Goal: Transaction & Acquisition: Purchase product/service

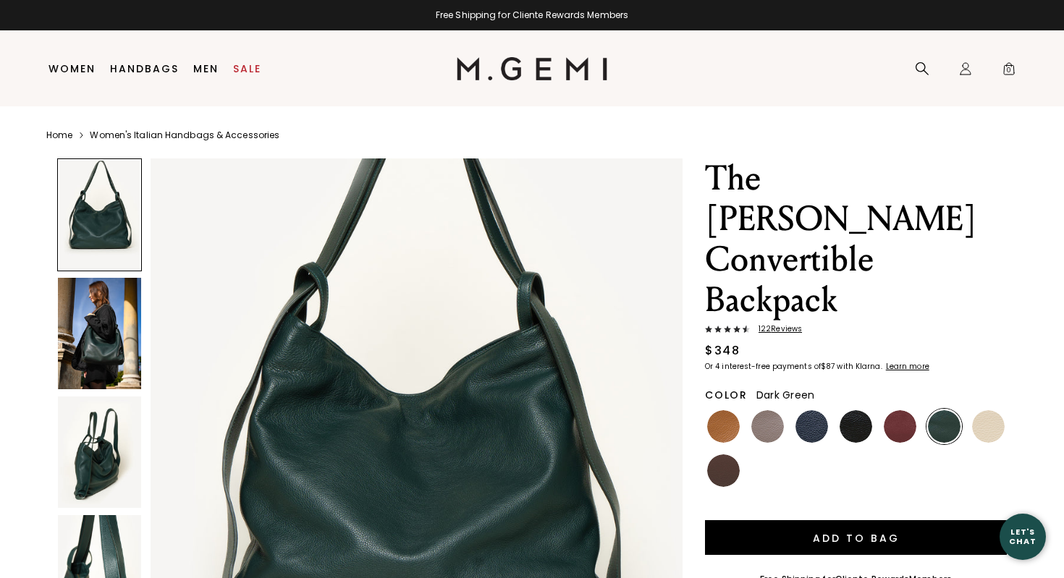
scroll to position [122, 0]
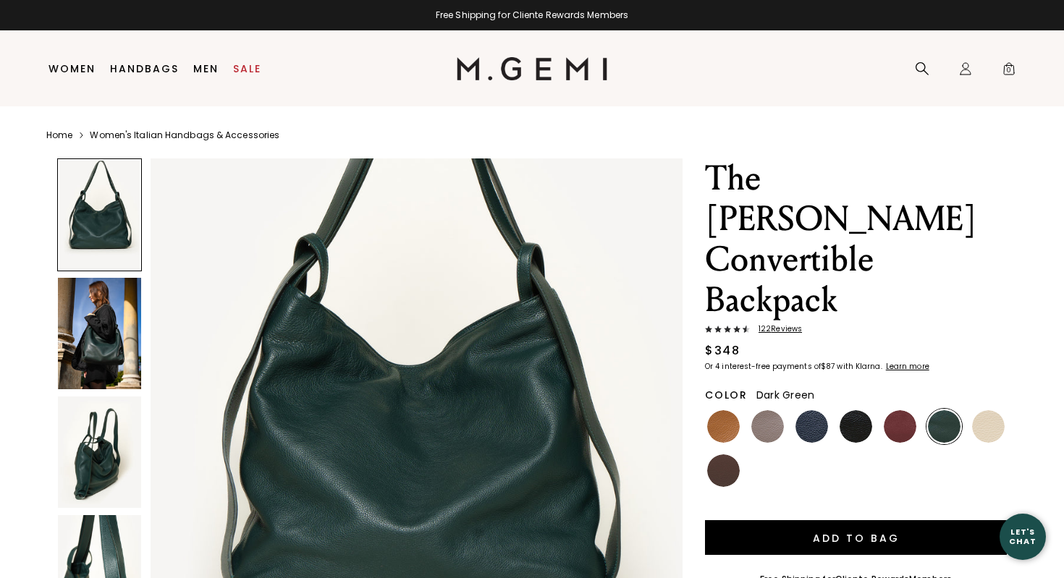
click at [119, 360] on img at bounding box center [99, 333] width 83 height 111
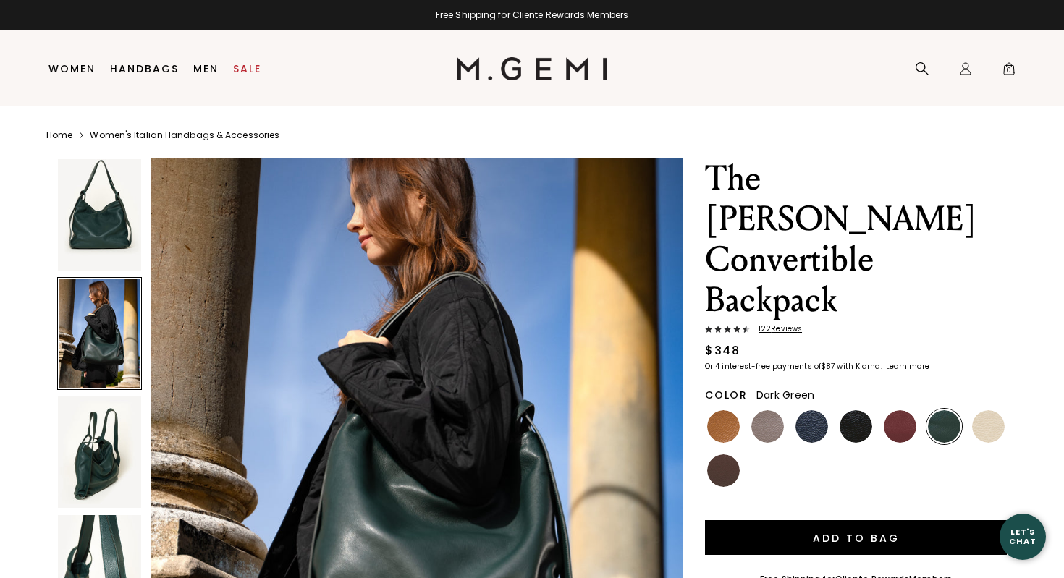
click at [110, 207] on img at bounding box center [99, 214] width 83 height 111
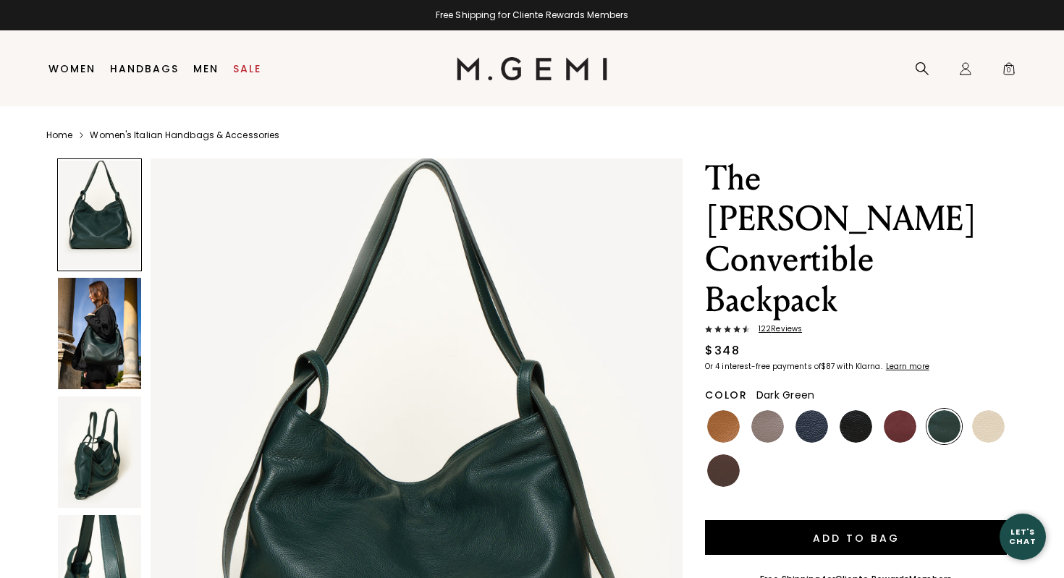
scroll to position [0, 0]
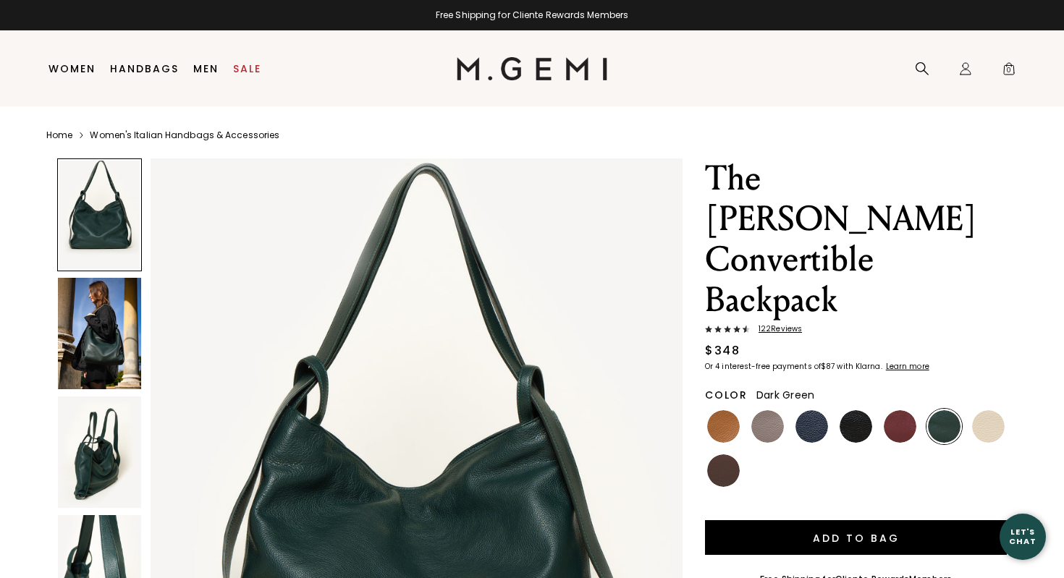
click at [99, 483] on img at bounding box center [99, 452] width 83 height 111
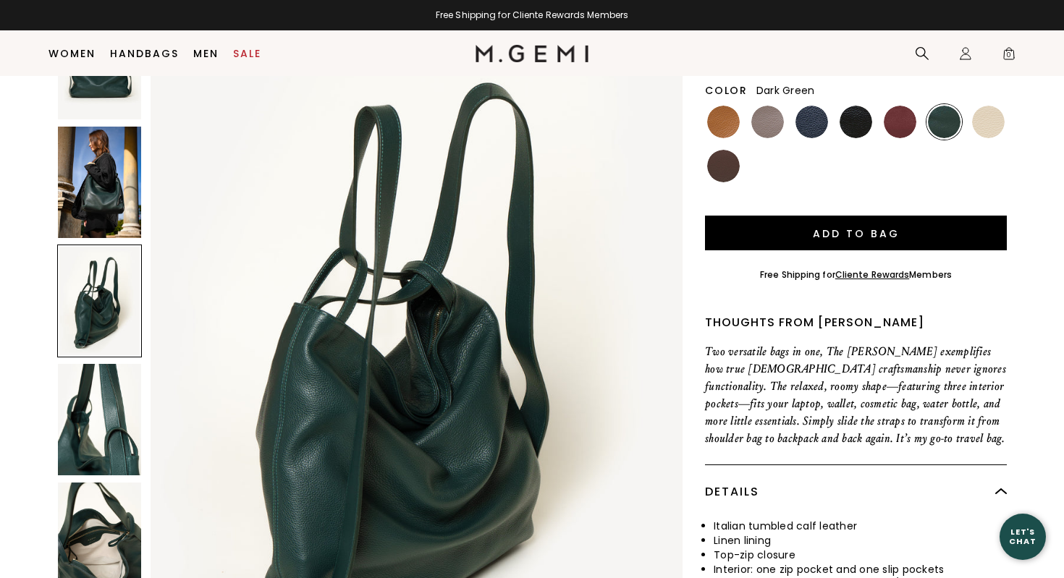
scroll to position [276, 0]
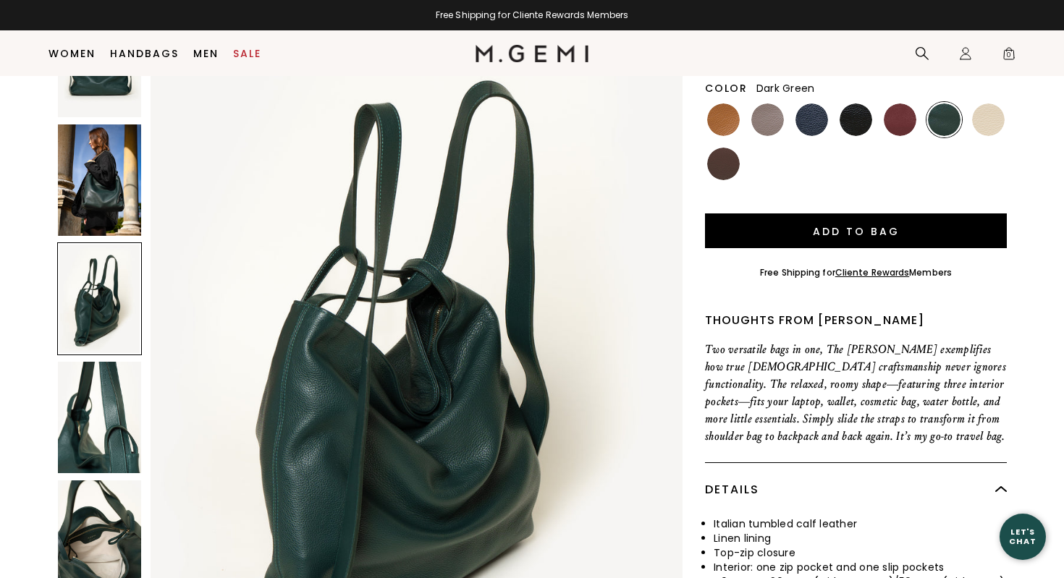
click at [104, 480] on img at bounding box center [99, 535] width 83 height 111
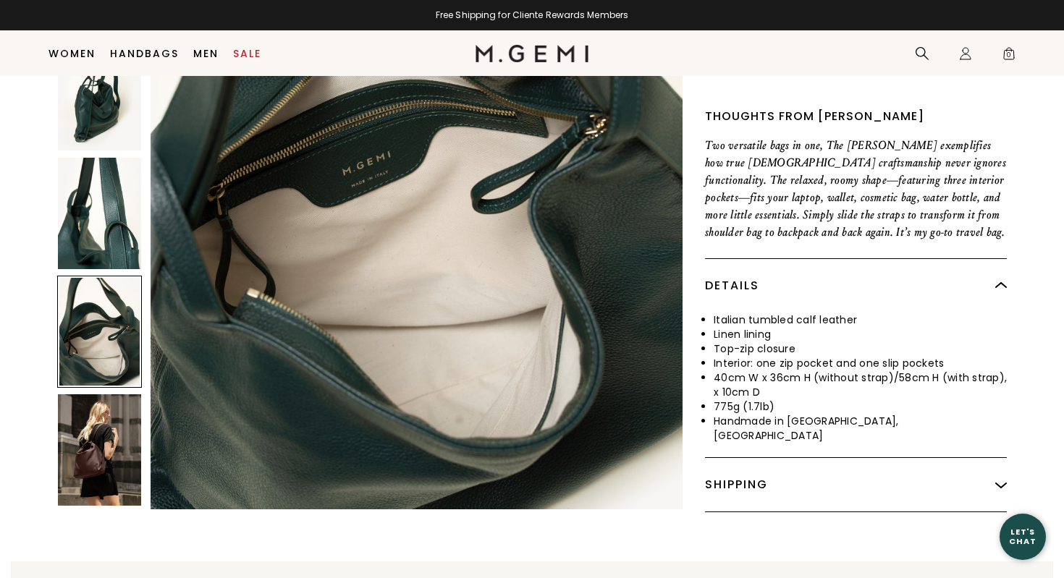
scroll to position [533, 0]
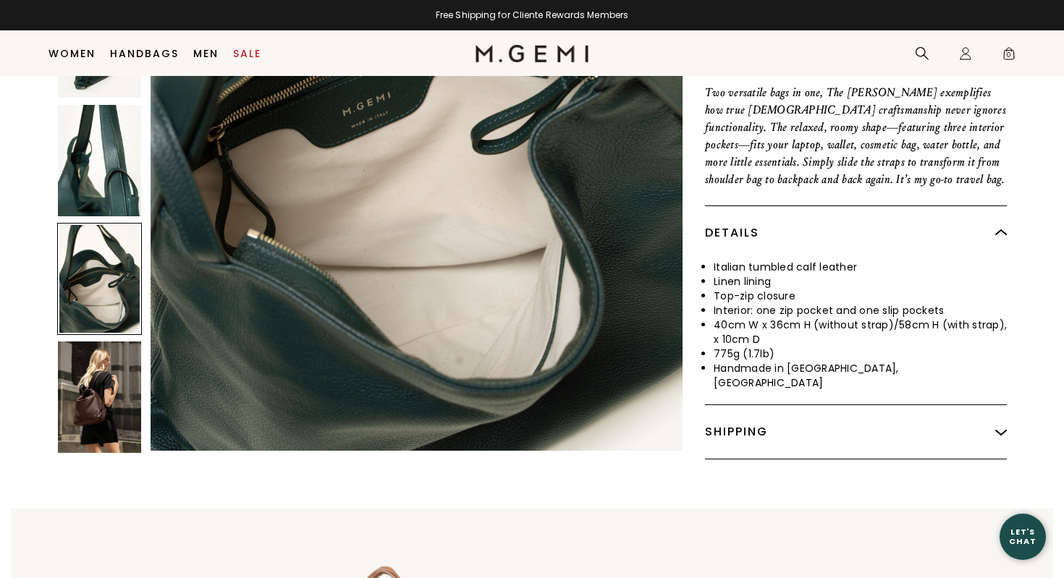
click at [103, 352] on img at bounding box center [99, 397] width 83 height 111
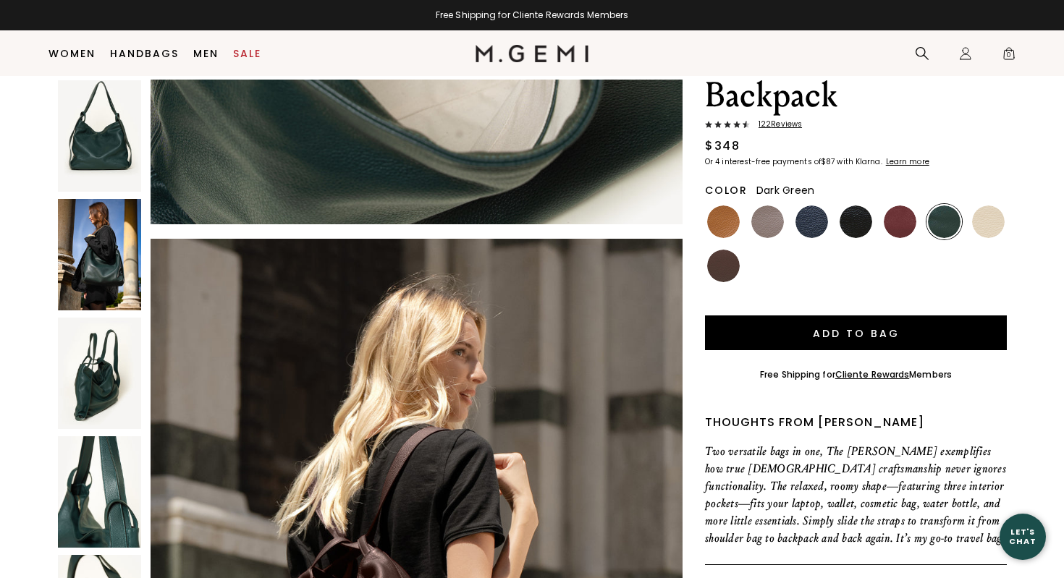
scroll to position [85, 0]
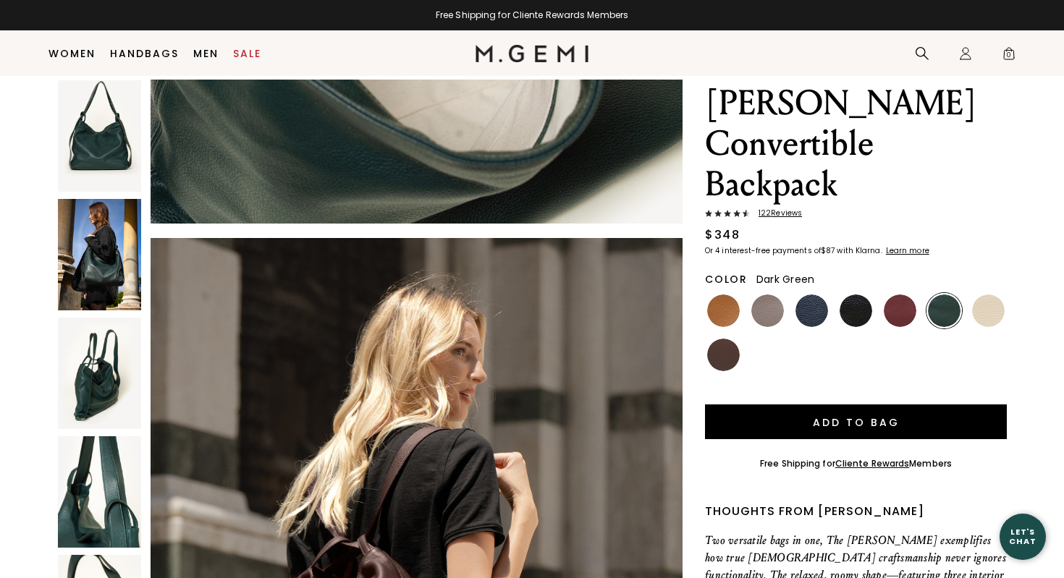
click at [773, 209] on span "122 Review s" at bounding box center [776, 213] width 52 height 9
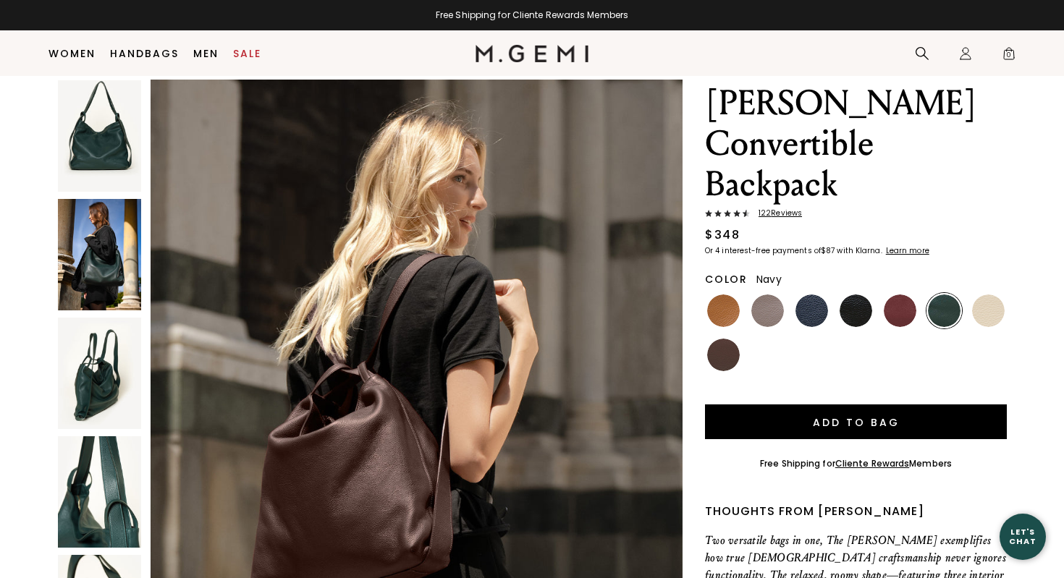
click at [810, 295] on img at bounding box center [811, 311] width 33 height 33
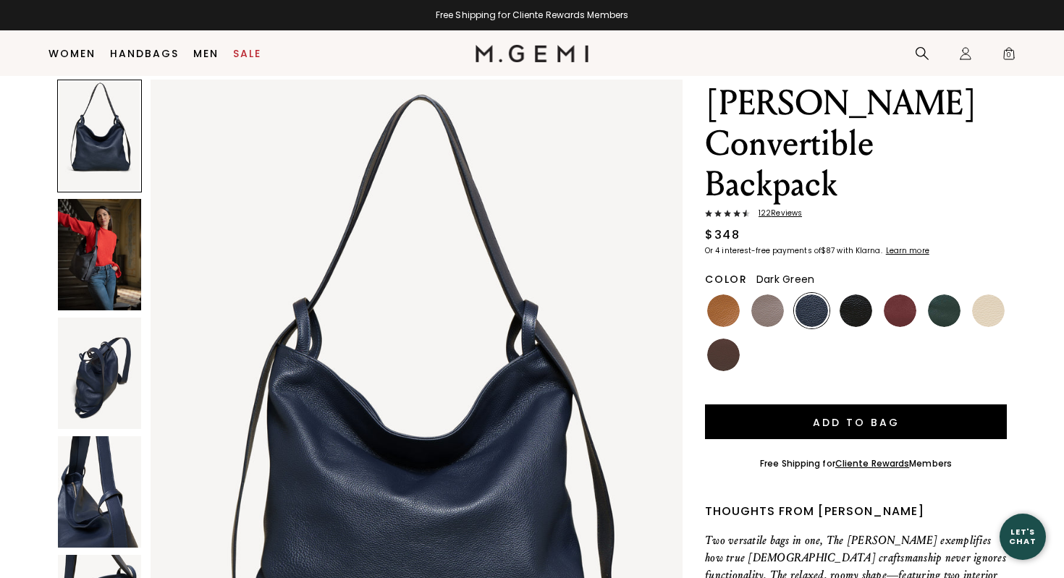
click at [943, 295] on img at bounding box center [944, 311] width 33 height 33
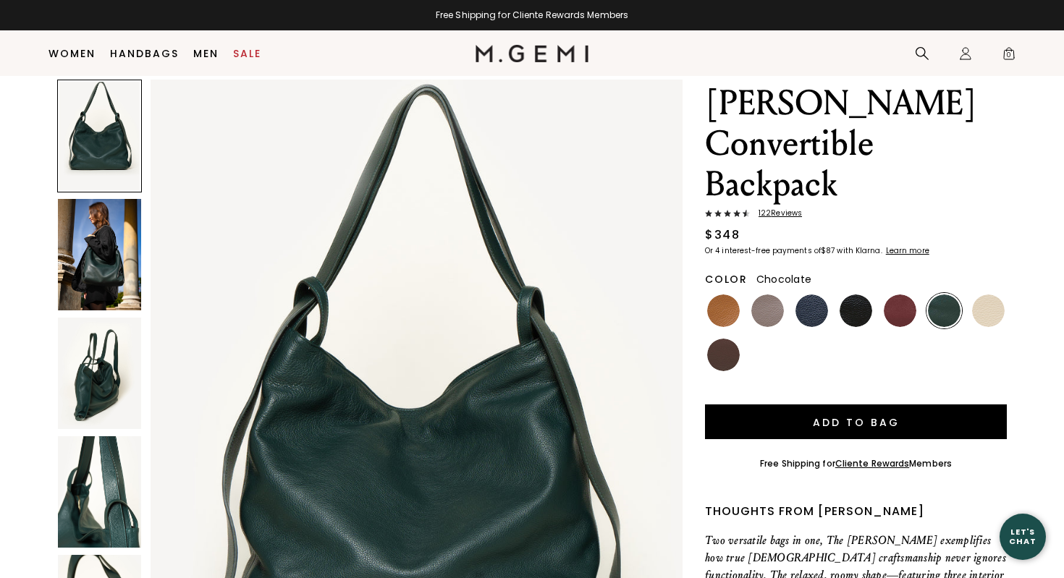
click at [727, 339] on img at bounding box center [723, 355] width 33 height 33
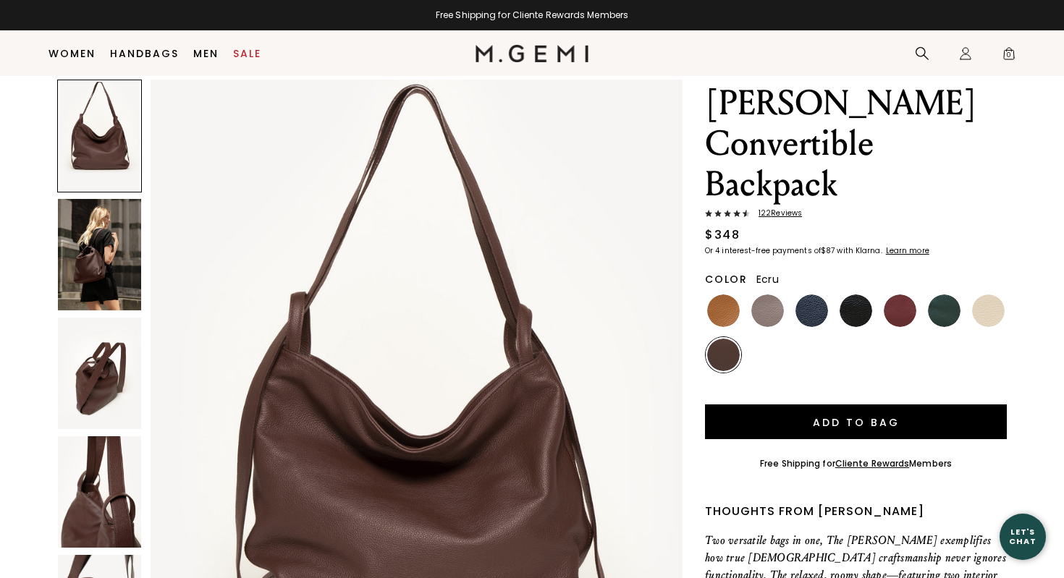
click at [985, 295] on img at bounding box center [988, 311] width 33 height 33
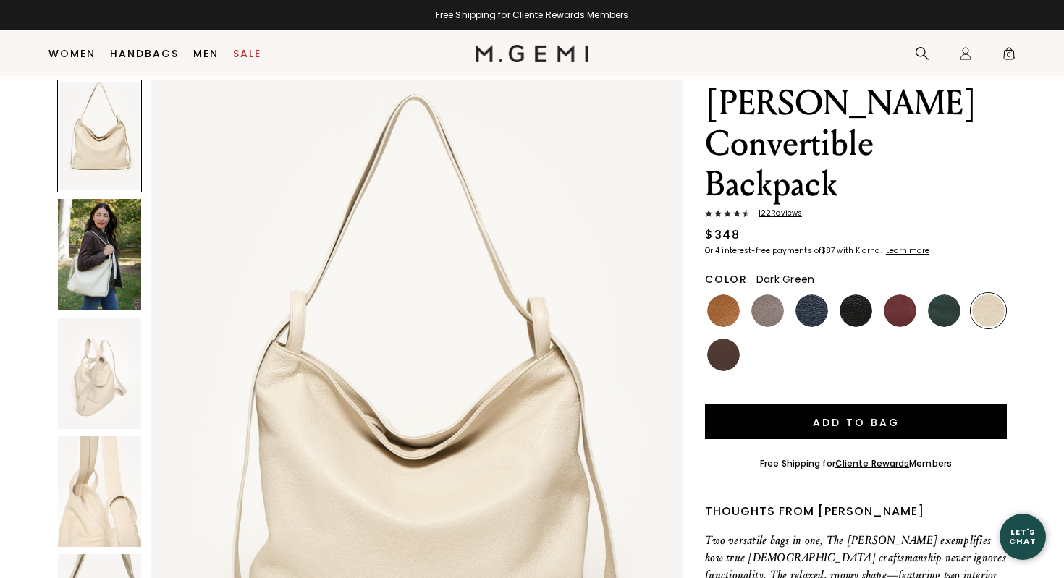
click at [935, 295] on img at bounding box center [944, 311] width 33 height 33
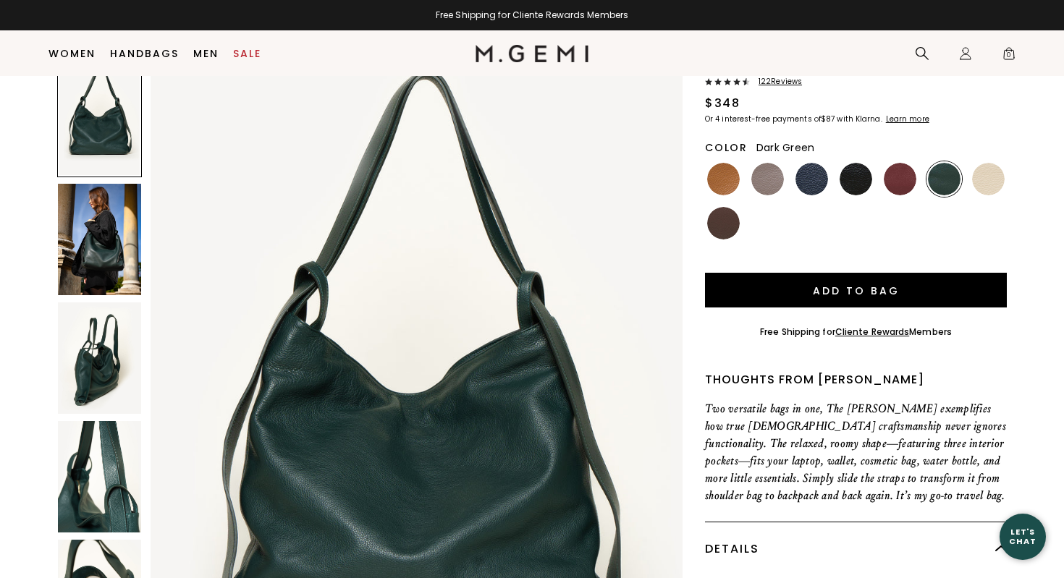
scroll to position [169, 0]
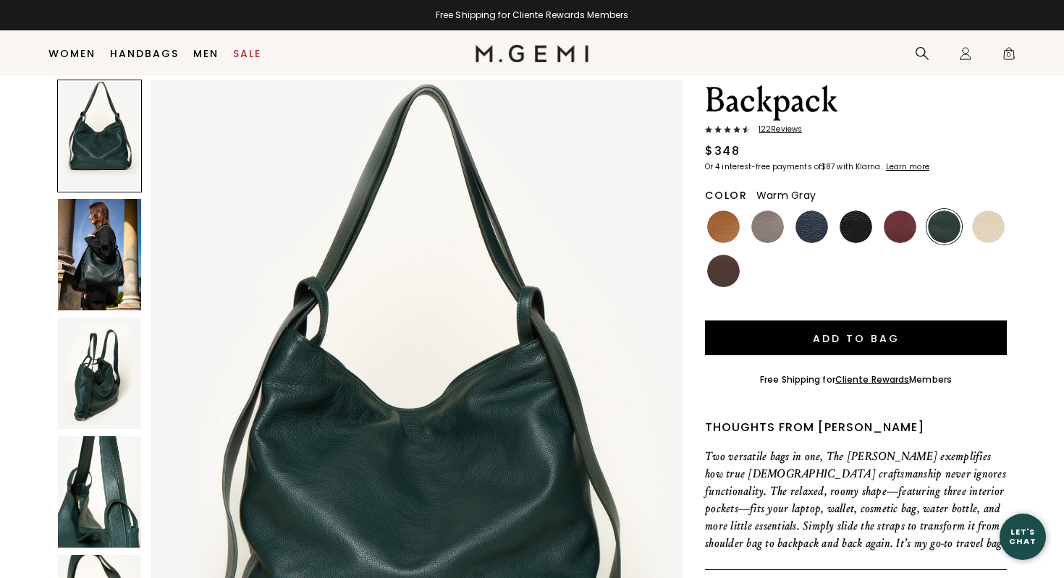
click at [767, 211] on img at bounding box center [767, 227] width 33 height 33
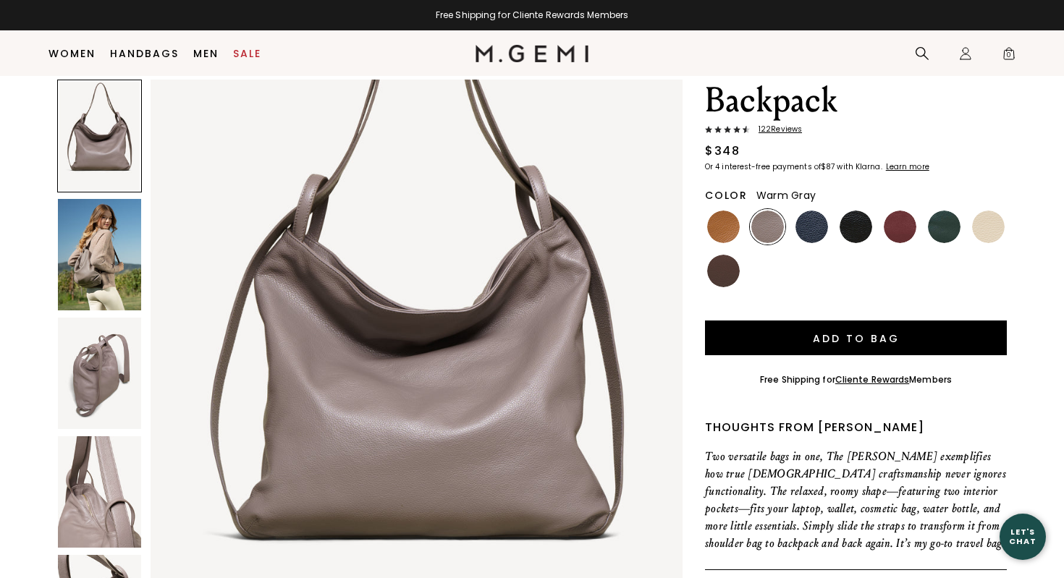
scroll to position [111, 0]
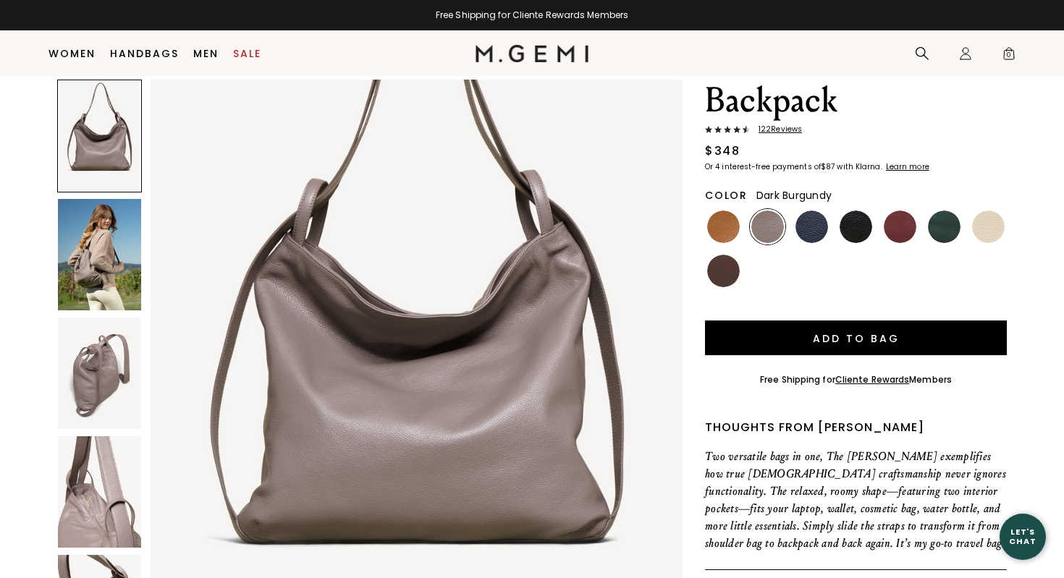
click at [899, 211] on img at bounding box center [900, 227] width 33 height 33
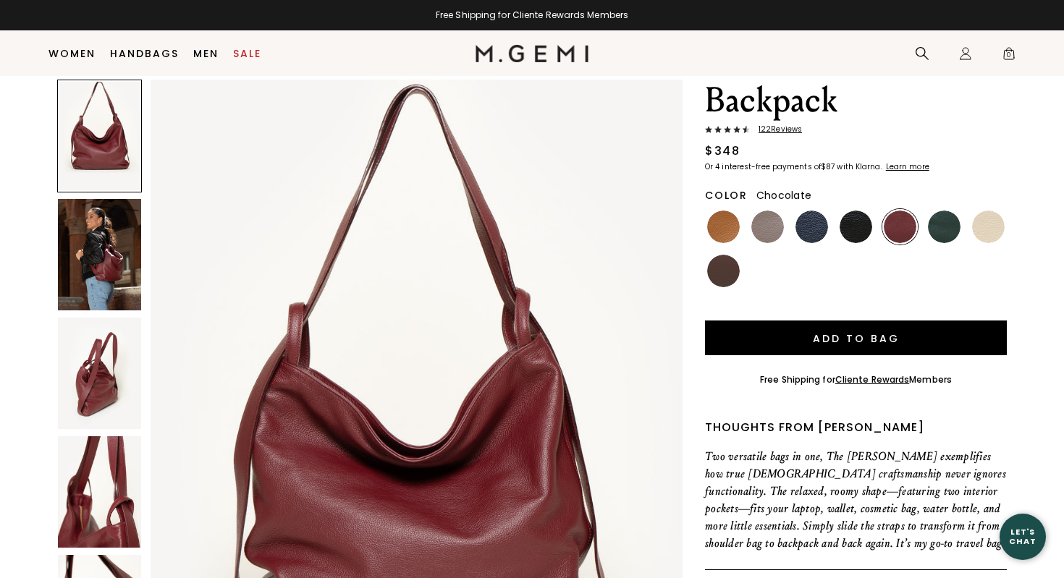
click at [716, 253] on div at bounding box center [723, 270] width 35 height 35
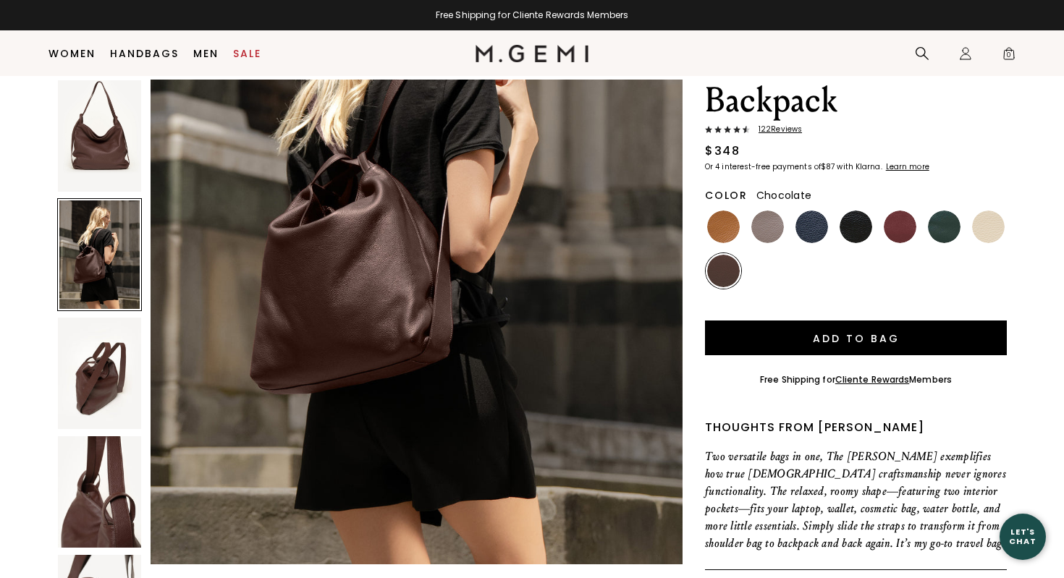
scroll to position [948, 0]
click at [809, 211] on img at bounding box center [811, 227] width 33 height 33
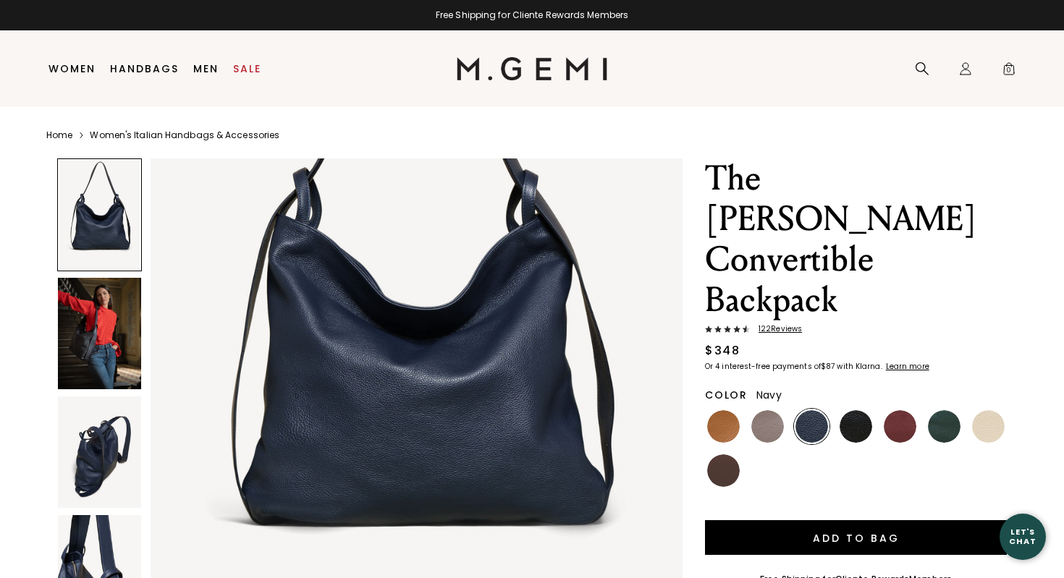
scroll to position [221, 0]
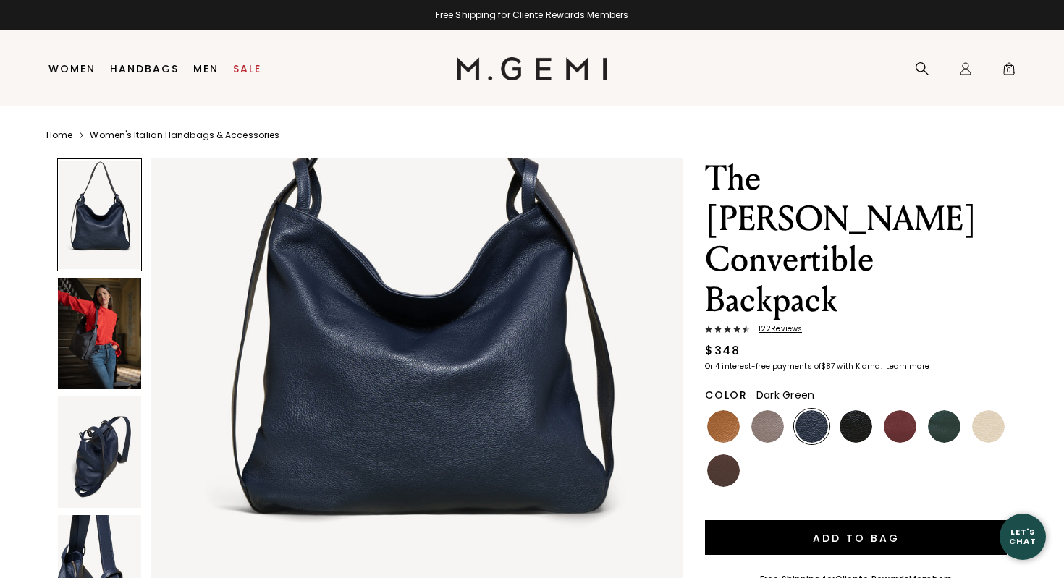
click at [939, 410] on img at bounding box center [944, 426] width 33 height 33
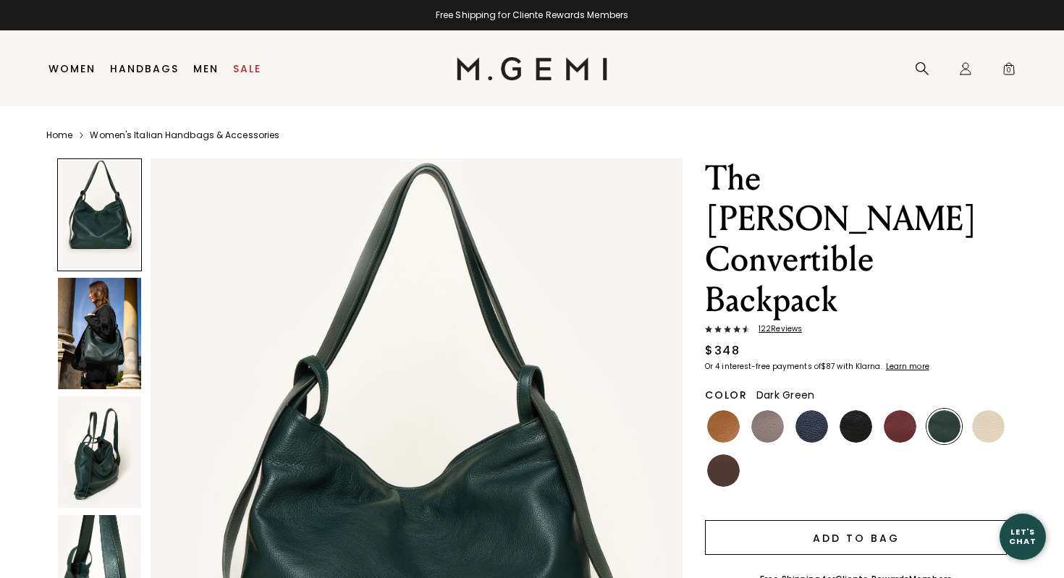
click at [857, 520] on button "Add to Bag" at bounding box center [856, 537] width 302 height 35
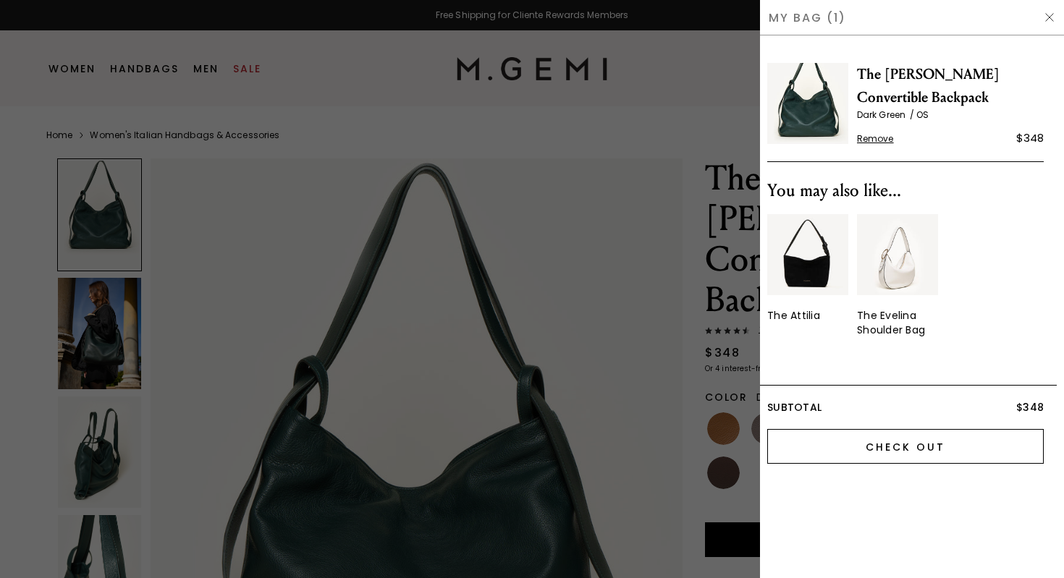
click at [907, 441] on input "Check Out" at bounding box center [905, 446] width 276 height 35
